Goal: Task Accomplishment & Management: Use online tool/utility

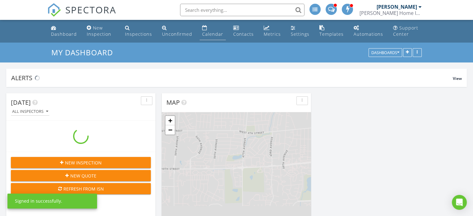
scroll to position [918, 483]
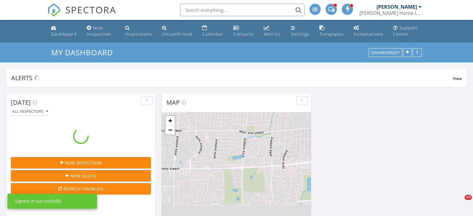
click at [214, 30] on link "Calendar" at bounding box center [213, 31] width 26 height 18
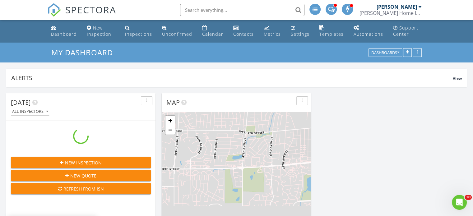
scroll to position [0, 0]
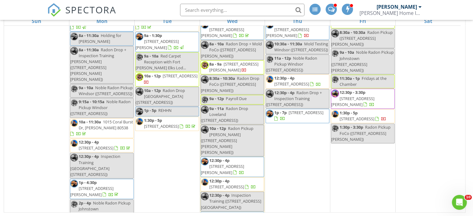
scroll to position [738, 0]
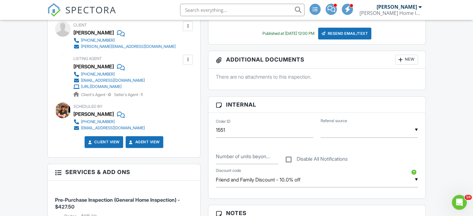
scroll to position [156, 0]
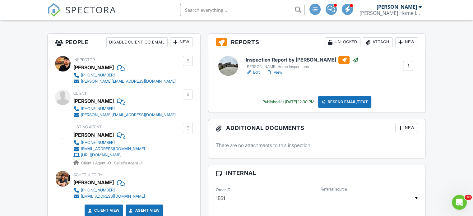
click at [249, 11] on input "text" at bounding box center [242, 10] width 124 height 12
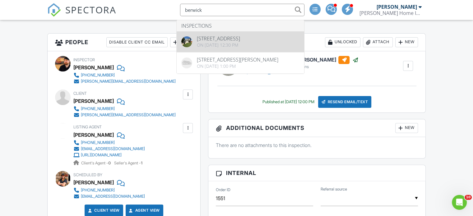
type input "berwick"
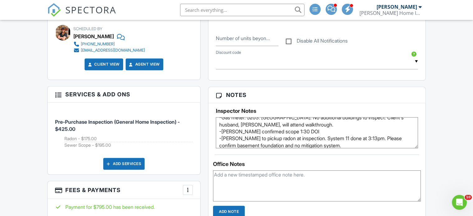
scroll to position [10, 0]
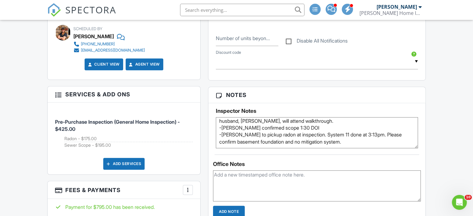
click at [351, 146] on textarea "-Gas meter: 5203. [GEOGRAPHIC_DATA]. No additional buildings to inspect. Client…" at bounding box center [317, 132] width 202 height 31
